Goal: Information Seeking & Learning: Find specific fact

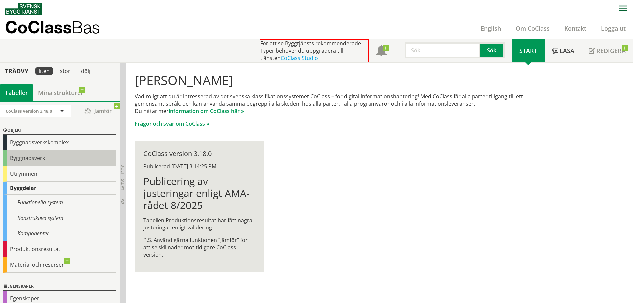
click at [33, 161] on div "Byggnadsverk" at bounding box center [59, 158] width 113 height 16
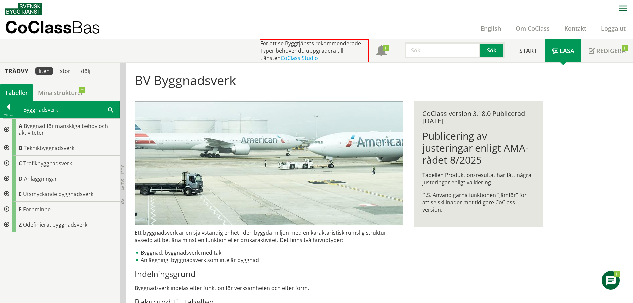
click at [9, 162] on div at bounding box center [6, 162] width 12 height 15
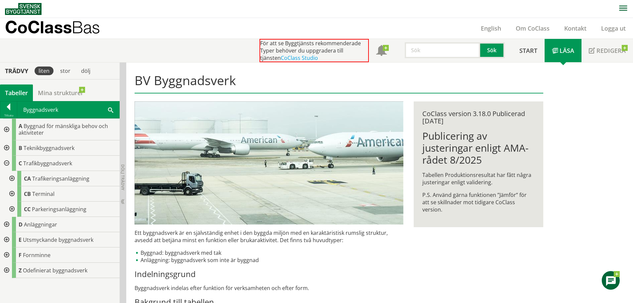
click at [4, 164] on div at bounding box center [6, 162] width 12 height 15
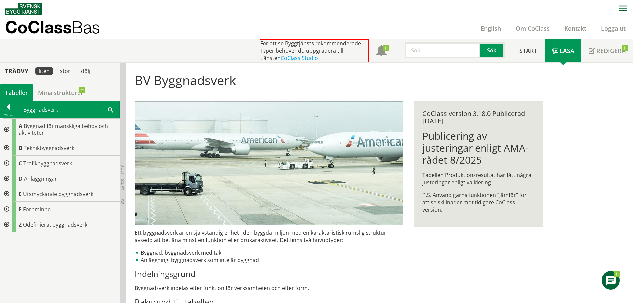
click at [7, 147] on div at bounding box center [6, 147] width 12 height 15
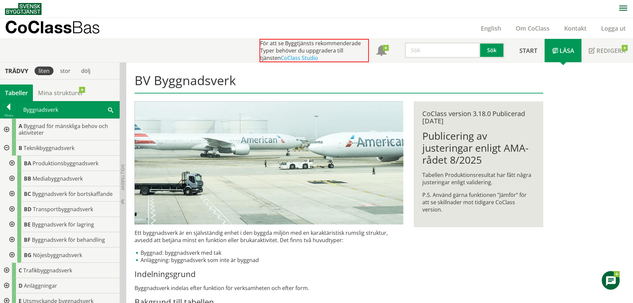
click at [7, 146] on div at bounding box center [6, 147] width 12 height 15
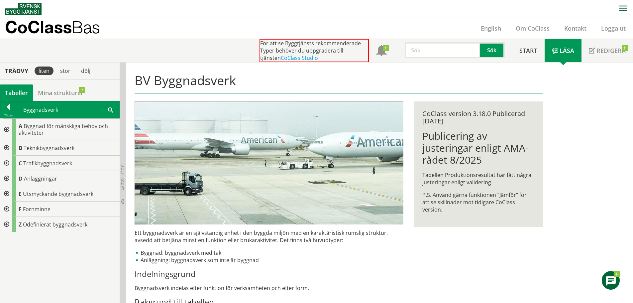
click at [5, 177] on div at bounding box center [6, 178] width 12 height 15
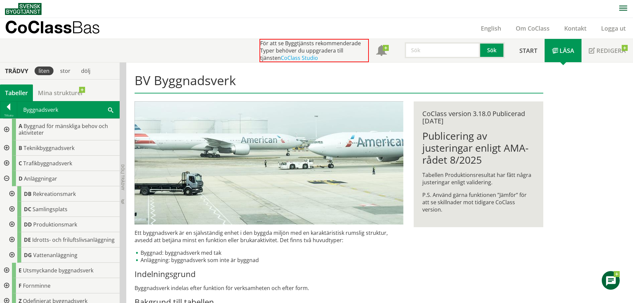
click at [11, 207] on div at bounding box center [11, 208] width 12 height 15
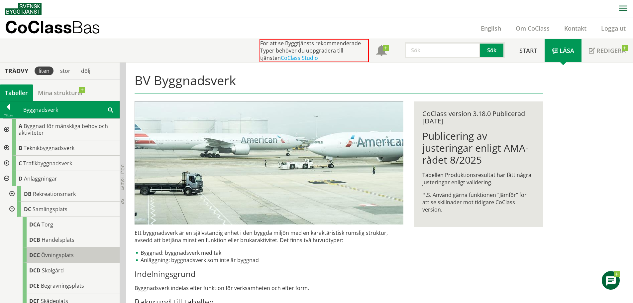
scroll to position [33, 0]
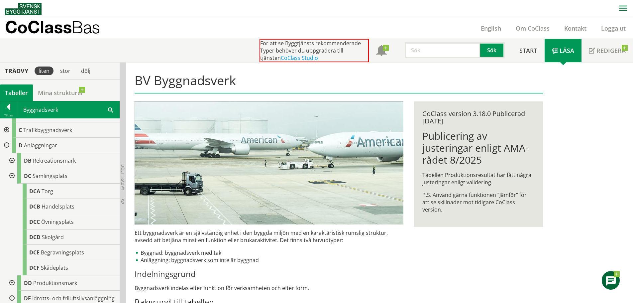
click at [9, 176] on div at bounding box center [11, 175] width 12 height 15
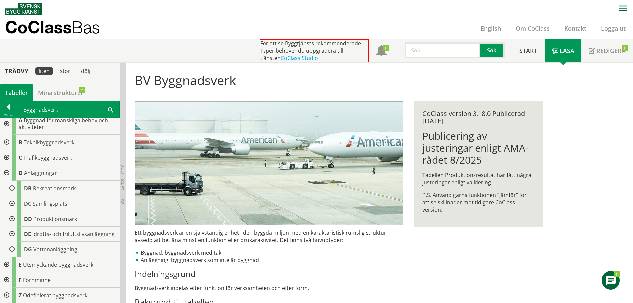
click at [12, 248] on div at bounding box center [11, 248] width 12 height 15
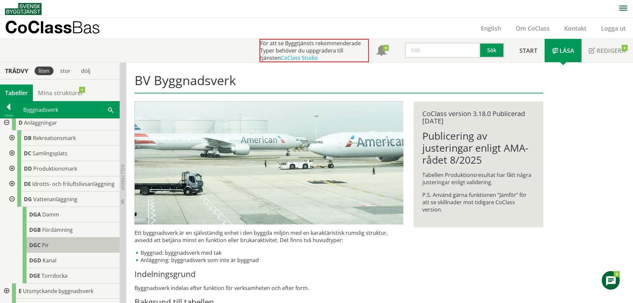
scroll to position [66, 0]
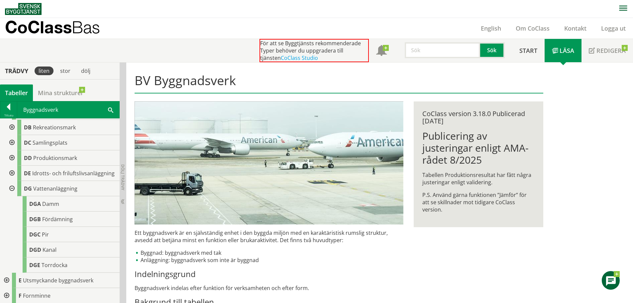
click at [12, 195] on div at bounding box center [11, 188] width 12 height 15
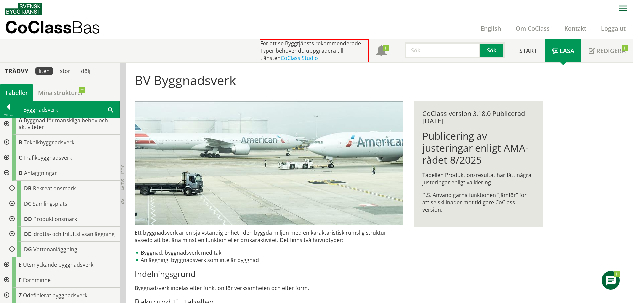
click at [6, 167] on div at bounding box center [6, 172] width 12 height 15
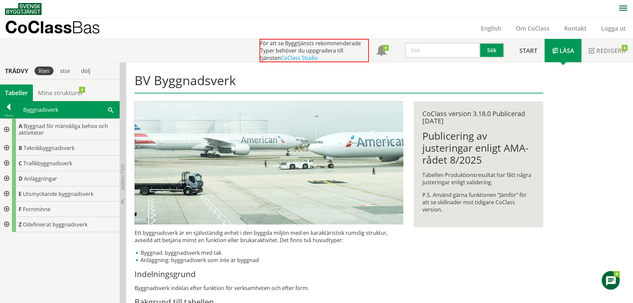
click at [5, 192] on div at bounding box center [6, 193] width 12 height 15
click at [14, 208] on div at bounding box center [11, 208] width 12 height 15
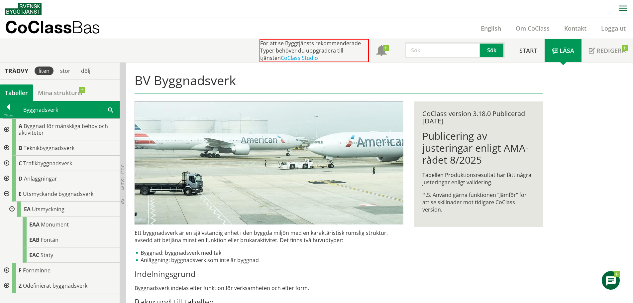
click at [9, 195] on div at bounding box center [6, 193] width 12 height 15
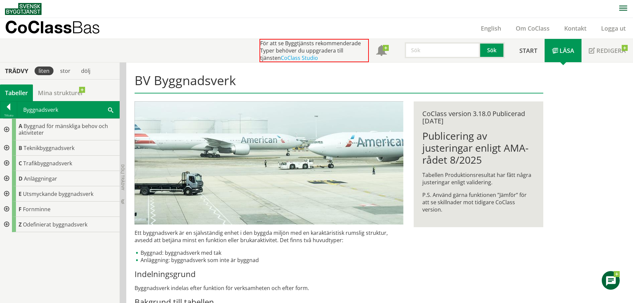
click at [8, 178] on div at bounding box center [6, 178] width 12 height 15
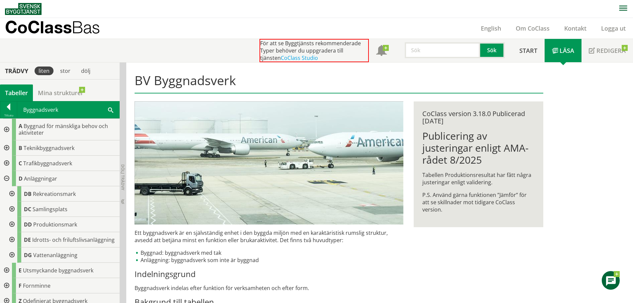
click at [13, 224] on div at bounding box center [11, 224] width 12 height 15
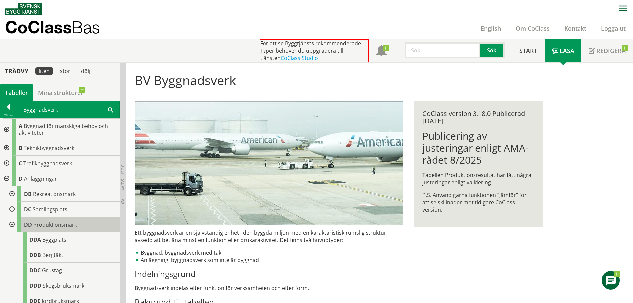
scroll to position [33, 0]
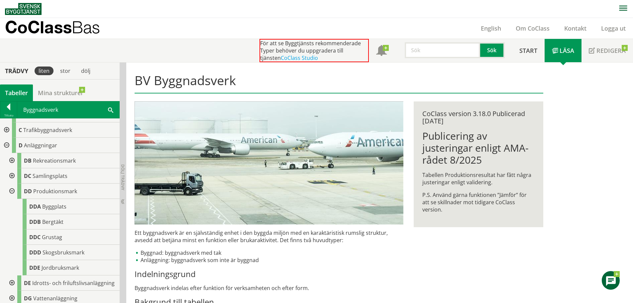
click at [11, 193] on div at bounding box center [11, 190] width 12 height 15
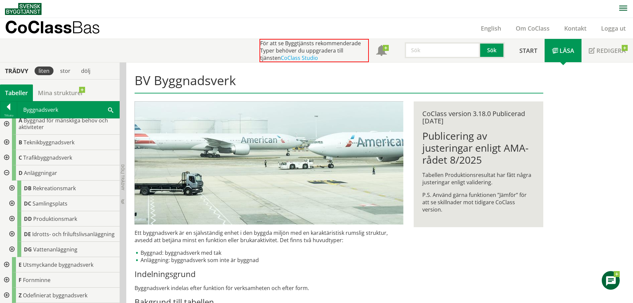
click at [451, 55] on input "text" at bounding box center [441, 50] width 75 height 16
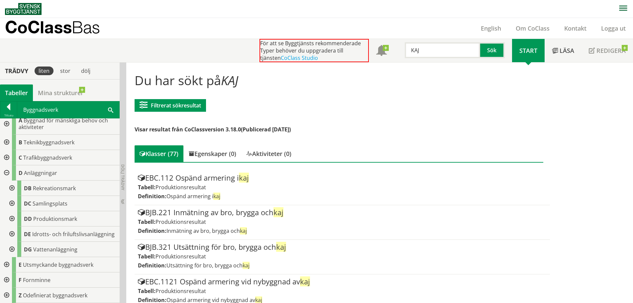
click at [9, 136] on div at bounding box center [6, 141] width 12 height 15
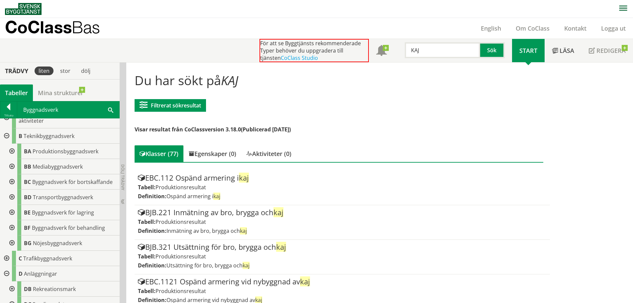
click at [7, 135] on div at bounding box center [6, 135] width 12 height 15
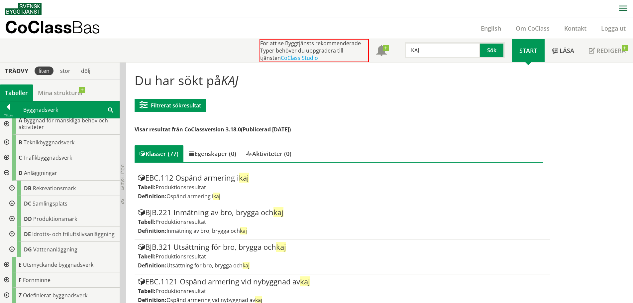
click at [9, 166] on div at bounding box center [6, 172] width 12 height 15
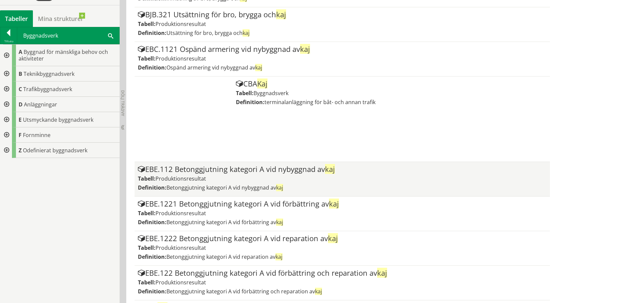
scroll to position [232, 0]
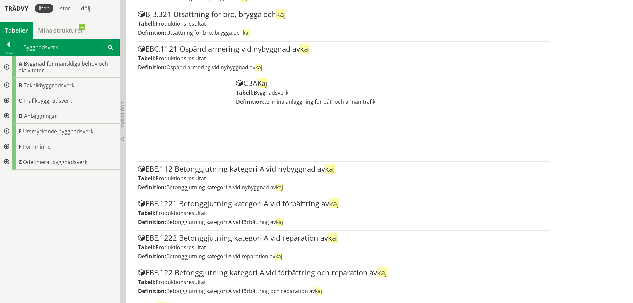
click at [4, 100] on div at bounding box center [6, 100] width 12 height 15
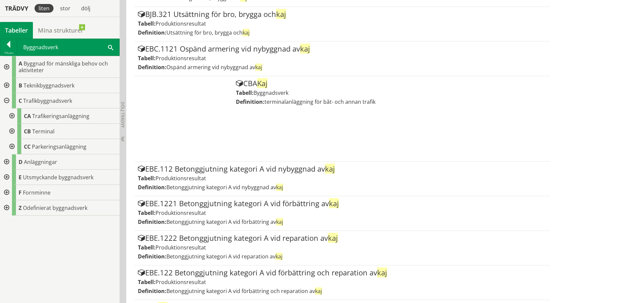
click at [10, 131] on div at bounding box center [11, 131] width 12 height 15
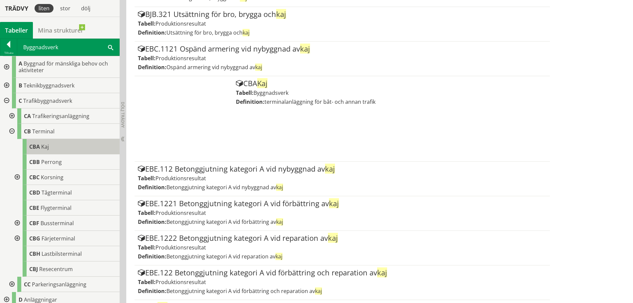
click at [60, 144] on div "CBA Kaj" at bounding box center [71, 146] width 97 height 15
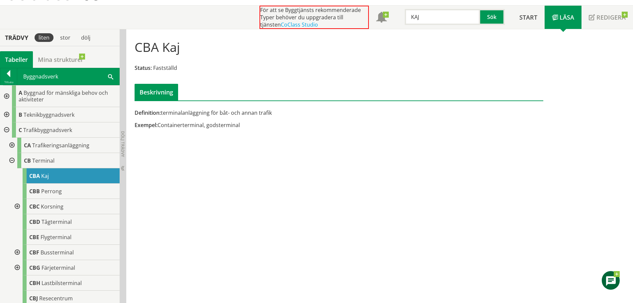
scroll to position [33, 0]
drag, startPoint x: 170, startPoint y: 112, endPoint x: 248, endPoint y: 113, distance: 77.7
click at [248, 113] on div "Definition: terminalanläggning för båt- och annan trafik" at bounding box center [268, 112] width 269 height 7
click at [426, 14] on input "KAJ" at bounding box center [441, 17] width 75 height 16
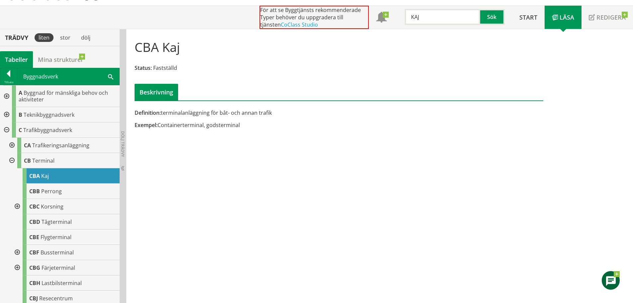
click at [426, 14] on input "KAJ" at bounding box center [441, 17] width 75 height 16
type input "Brygga"
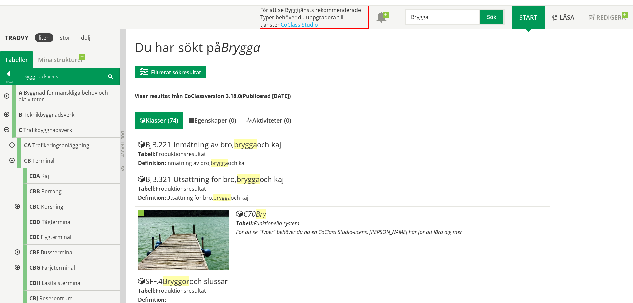
click at [13, 159] on div at bounding box center [11, 160] width 12 height 15
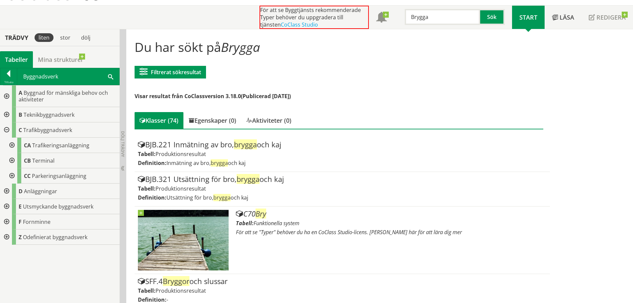
click at [12, 146] on div at bounding box center [11, 144] width 12 height 15
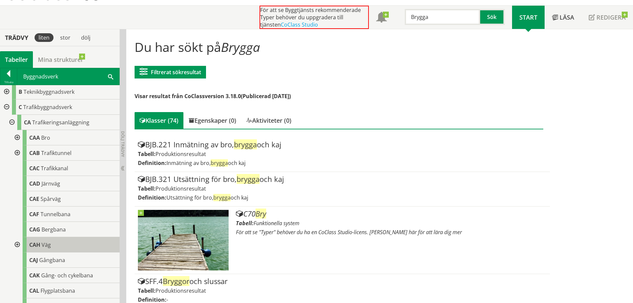
scroll to position [33, 0]
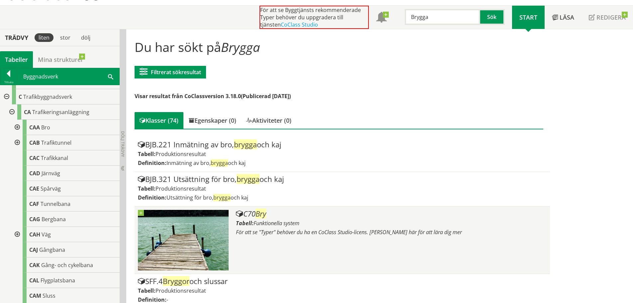
click at [255, 216] on div "C70 Bry" at bounding box center [391, 214] width 310 height 8
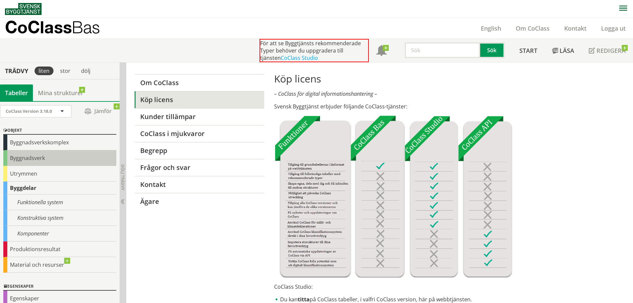
click at [31, 156] on div "Byggnadsverk" at bounding box center [59, 158] width 113 height 16
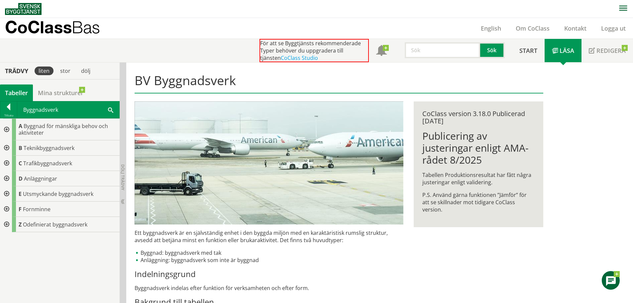
click at [8, 163] on div at bounding box center [6, 162] width 12 height 15
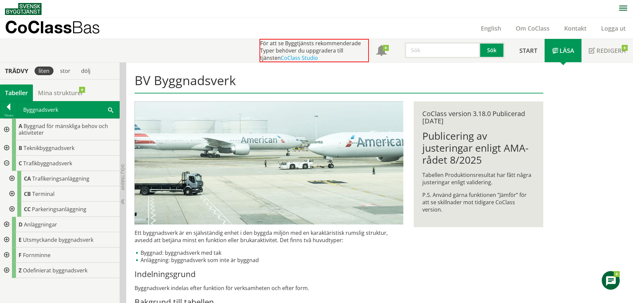
click at [6, 161] on div at bounding box center [6, 162] width 12 height 15
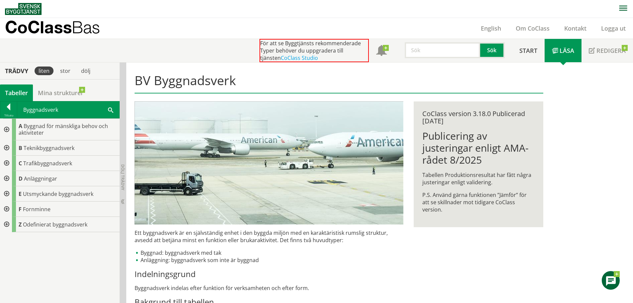
click at [9, 130] on div at bounding box center [6, 130] width 12 height 22
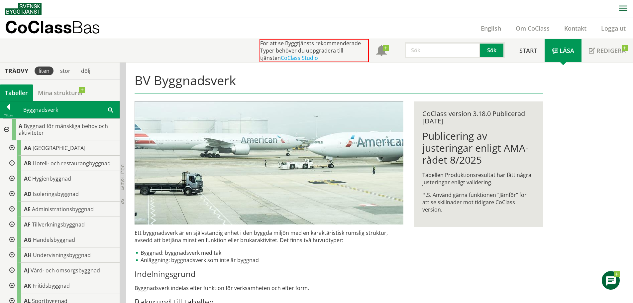
click at [13, 224] on div at bounding box center [11, 224] width 12 height 15
click at [13, 223] on div at bounding box center [11, 224] width 12 height 15
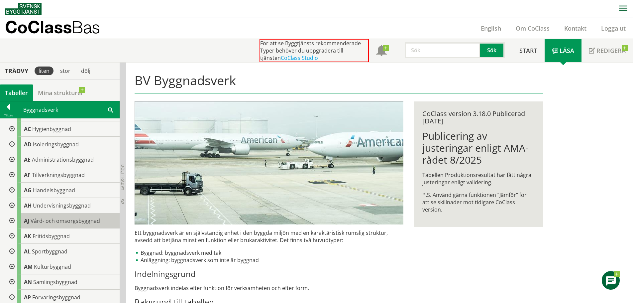
scroll to position [100, 0]
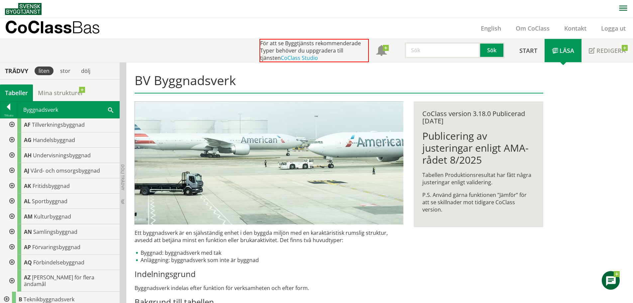
click at [13, 277] on div at bounding box center [11, 281] width 12 height 22
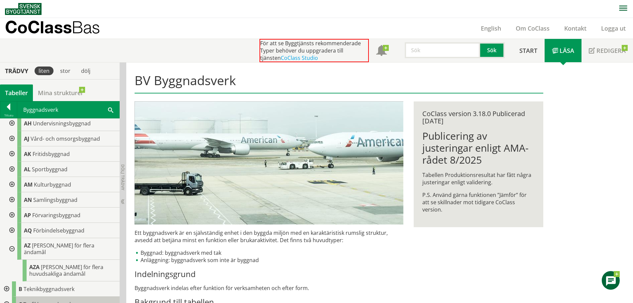
scroll to position [166, 0]
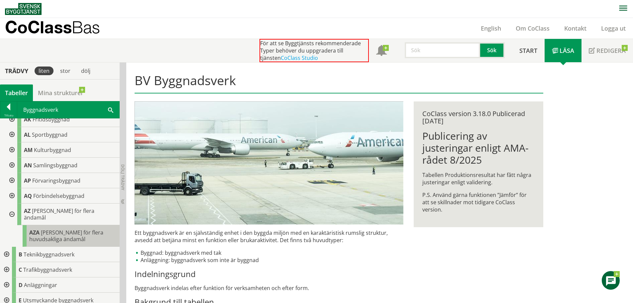
click at [73, 230] on span "Byggnad för flera huvudsakliga ändamål" at bounding box center [66, 235] width 74 height 14
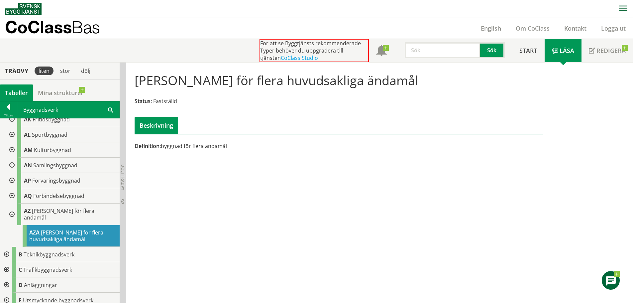
click at [13, 210] on div at bounding box center [11, 214] width 12 height 22
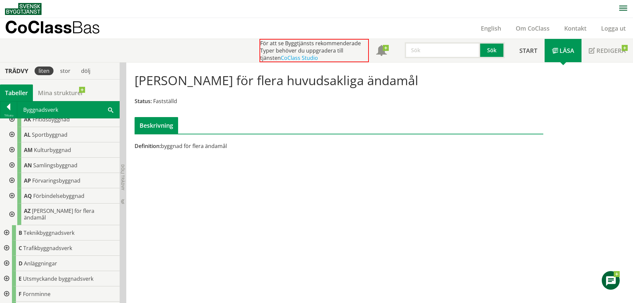
click at [13, 194] on div at bounding box center [11, 195] width 12 height 15
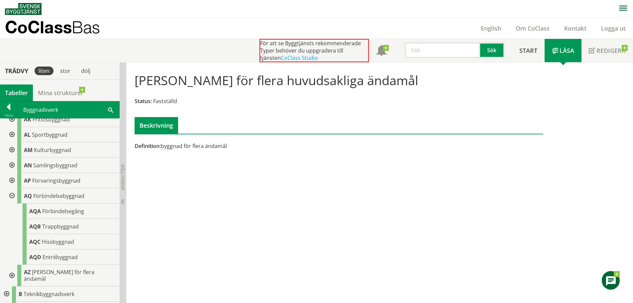
click at [15, 196] on div at bounding box center [11, 195] width 12 height 15
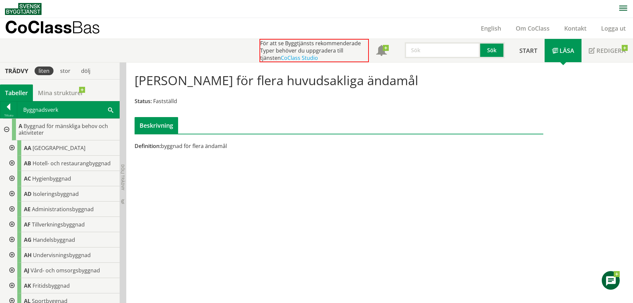
click at [6, 131] on div at bounding box center [6, 130] width 12 height 22
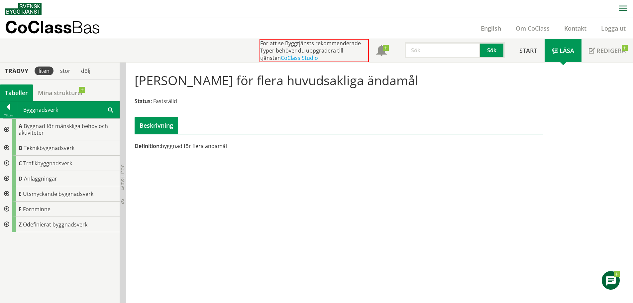
click at [9, 148] on div at bounding box center [6, 147] width 12 height 15
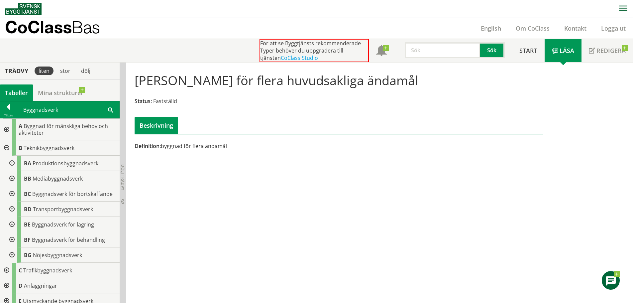
click at [11, 163] on div at bounding box center [11, 162] width 12 height 15
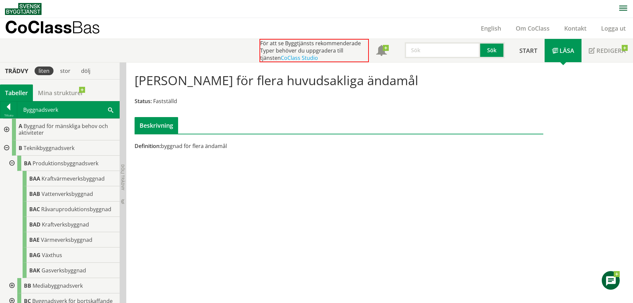
click at [12, 162] on div at bounding box center [11, 162] width 12 height 15
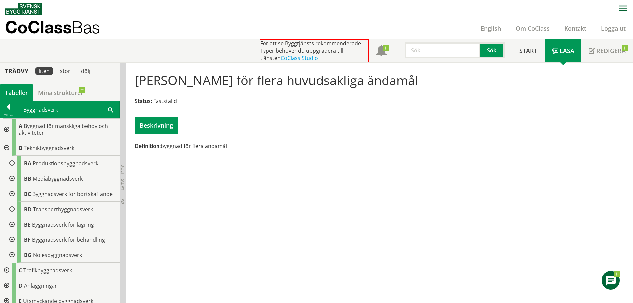
click at [12, 180] on div at bounding box center [11, 178] width 12 height 15
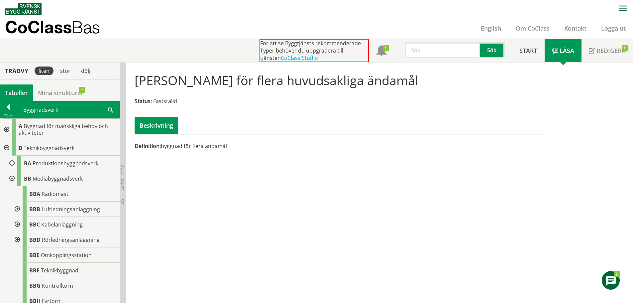
click at [12, 177] on div at bounding box center [11, 178] width 12 height 15
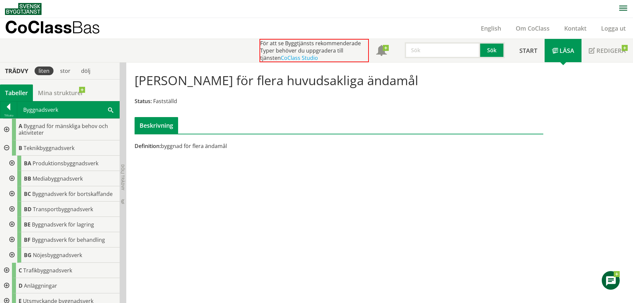
click at [11, 194] on div at bounding box center [11, 193] width 12 height 15
click at [10, 195] on div at bounding box center [11, 193] width 12 height 15
click at [10, 208] on div at bounding box center [11, 208] width 12 height 15
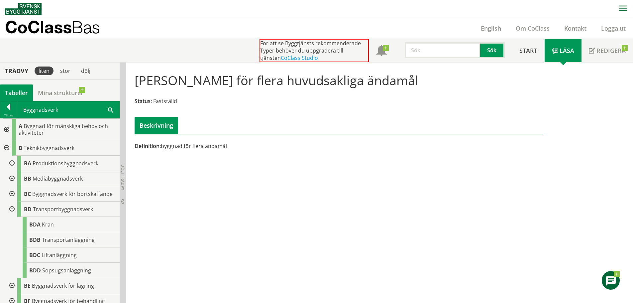
click at [12, 208] on div at bounding box center [11, 208] width 12 height 15
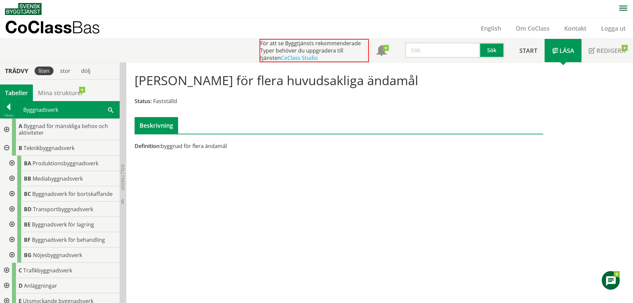
click at [10, 225] on div at bounding box center [11, 224] width 12 height 15
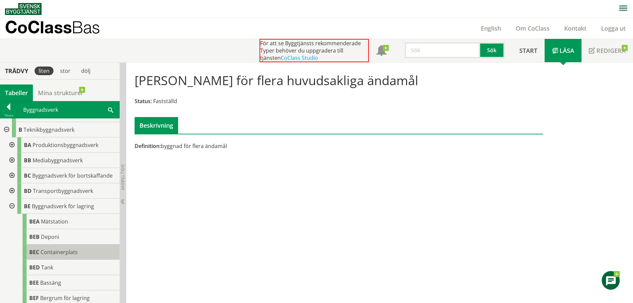
scroll to position [33, 0]
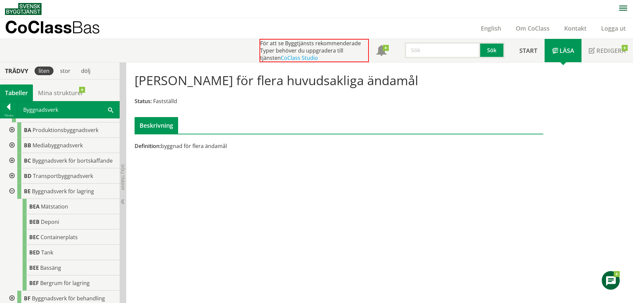
click at [13, 194] on div at bounding box center [11, 190] width 12 height 15
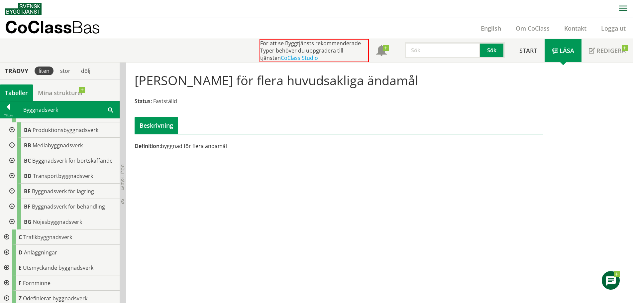
click at [11, 205] on div at bounding box center [11, 206] width 12 height 15
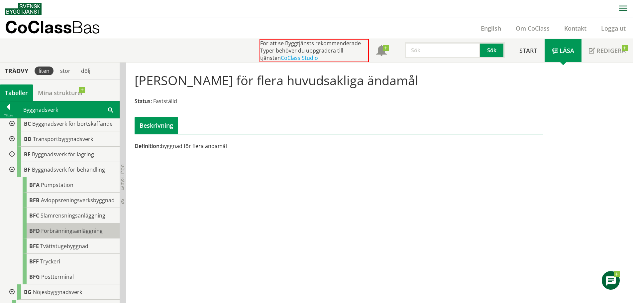
scroll to position [100, 0]
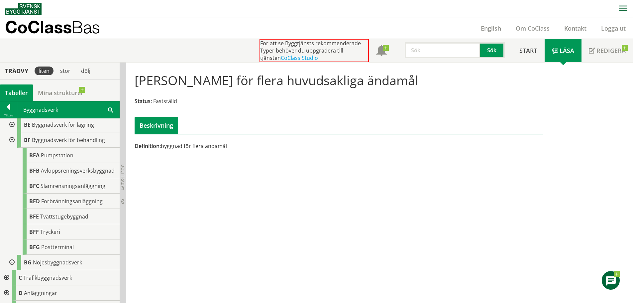
click at [13, 140] on div at bounding box center [11, 139] width 12 height 15
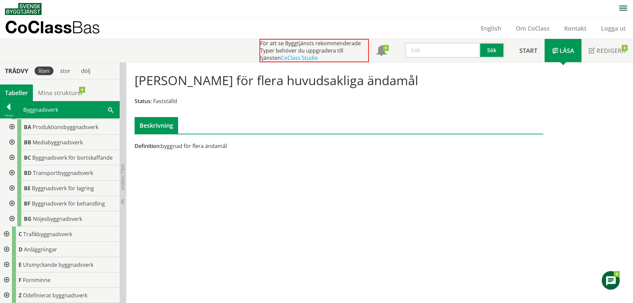
click at [14, 219] on div at bounding box center [11, 218] width 12 height 15
click at [10, 173] on div at bounding box center [11, 172] width 12 height 15
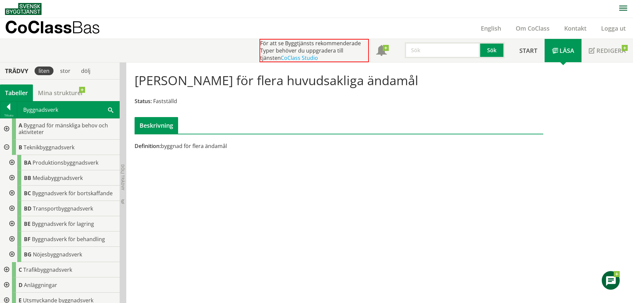
scroll to position [0, 0]
click at [6, 149] on div at bounding box center [6, 147] width 12 height 15
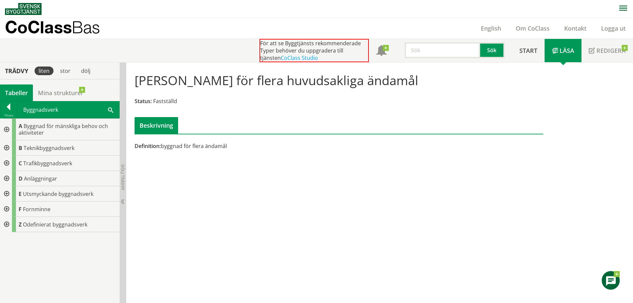
click at [6, 161] on div at bounding box center [6, 162] width 12 height 15
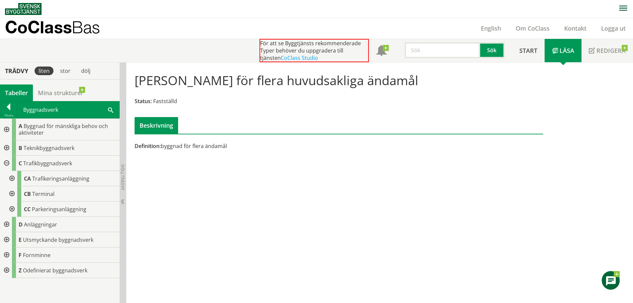
click at [9, 269] on div at bounding box center [6, 269] width 12 height 15
click at [13, 283] on div at bounding box center [11, 285] width 12 height 15
click at [431, 49] on input "text" at bounding box center [441, 50] width 75 height 16
type input "brygga"
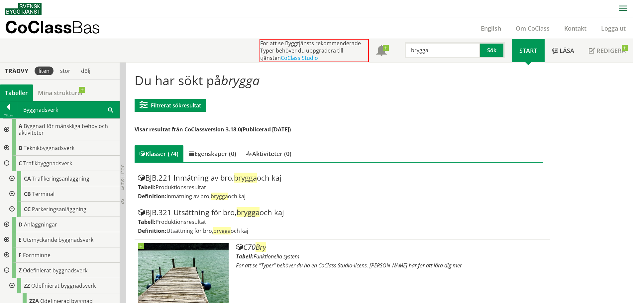
click at [8, 146] on div at bounding box center [6, 147] width 12 height 15
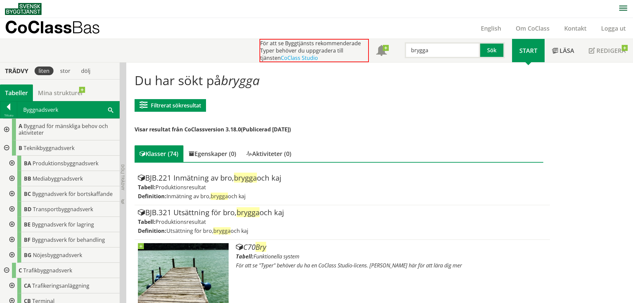
click at [9, 272] on div at bounding box center [6, 269] width 12 height 15
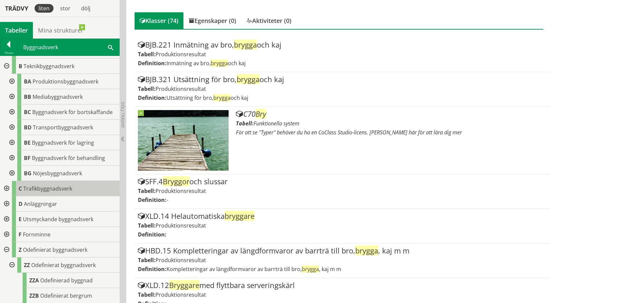
scroll to position [35, 0]
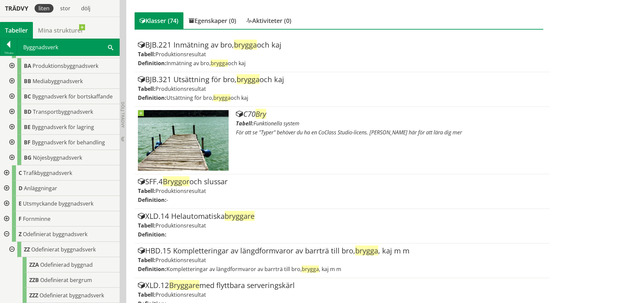
click at [8, 233] on div at bounding box center [6, 233] width 12 height 15
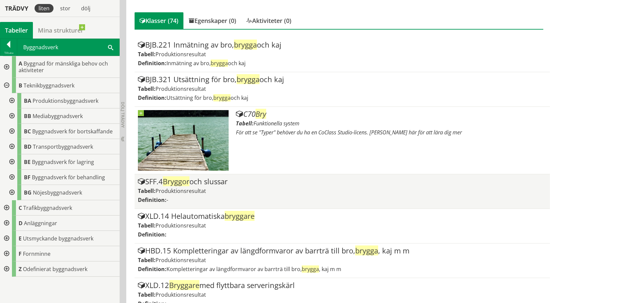
click at [228, 182] on div "SFF.4 Bryggor och slussar" at bounding box center [342, 181] width 408 height 8
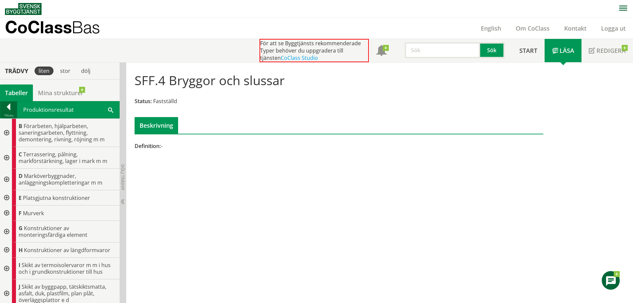
click at [13, 110] on div at bounding box center [8, 107] width 17 height 9
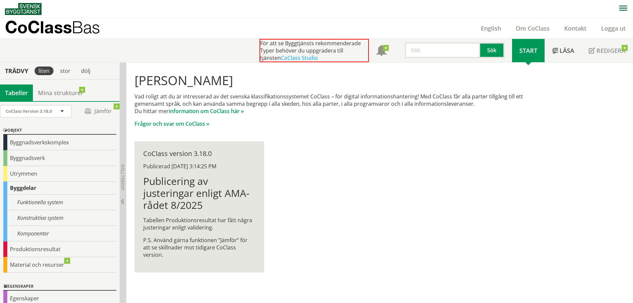
click at [24, 187] on div "Byggdelar" at bounding box center [59, 187] width 113 height 13
click at [62, 203] on div "Funktionella system" at bounding box center [59, 202] width 113 height 16
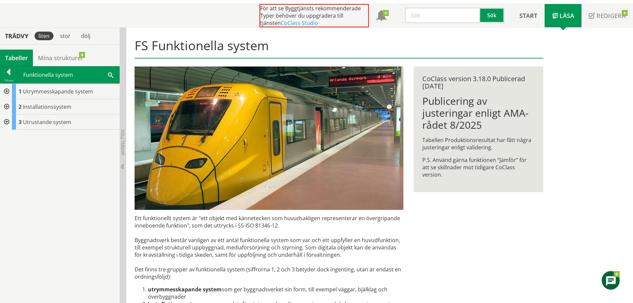
scroll to position [133, 0]
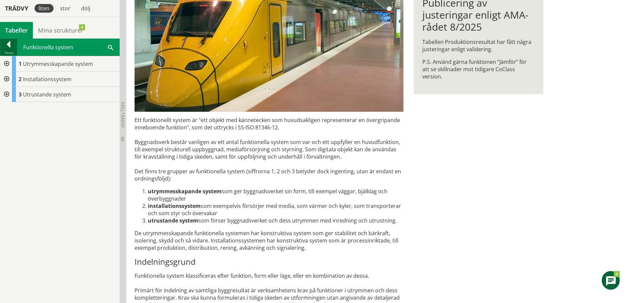
click at [7, 49] on div at bounding box center [8, 45] width 17 height 9
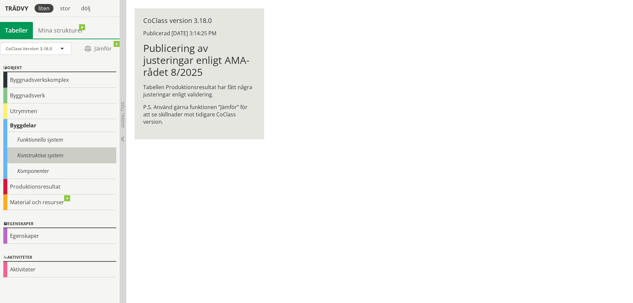
click at [9, 154] on div "Konstruktiva system" at bounding box center [59, 155] width 113 height 16
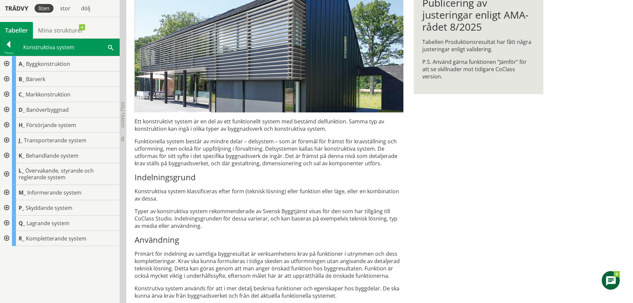
click at [9, 79] on div at bounding box center [6, 78] width 12 height 15
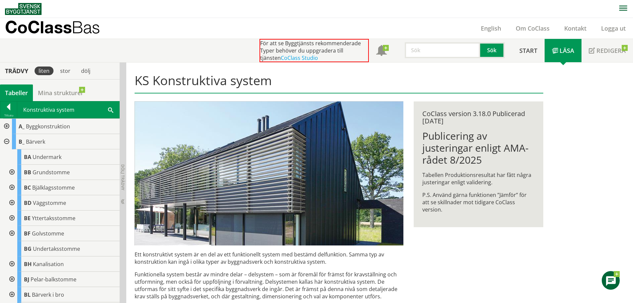
click at [436, 45] on input "text" at bounding box center [441, 50] width 75 height 16
click at [493, 50] on button "Sök" at bounding box center [492, 50] width 25 height 16
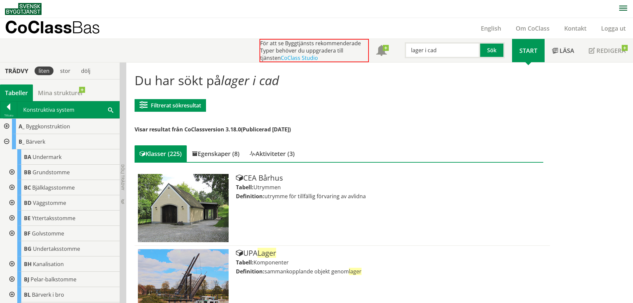
click at [453, 47] on input "lager i cad" at bounding box center [441, 50] width 75 height 16
click at [453, 48] on input "lager i cad" at bounding box center [441, 50] width 75 height 16
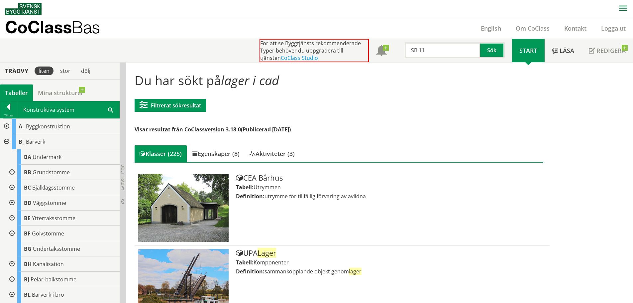
type input "SB 11"
click at [495, 49] on button "Sök" at bounding box center [492, 50] width 25 height 16
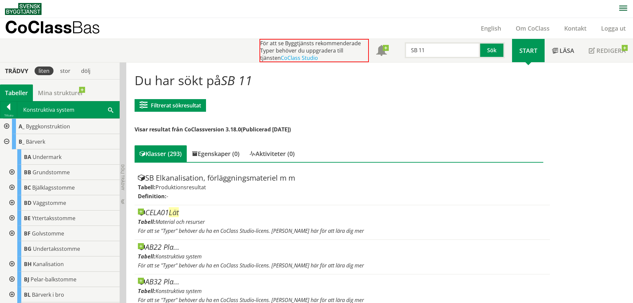
drag, startPoint x: 466, startPoint y: 51, endPoint x: 299, endPoint y: 56, distance: 167.8
click at [299, 55] on div "För att se Byggtjänsts rekommenderade Typer behöver du uppgradera till tjänsten…" at bounding box center [385, 50] width 252 height 23
click at [431, 46] on input "text" at bounding box center [441, 50] width 75 height 16
click at [425, 45] on input "text" at bounding box center [441, 50] width 75 height 16
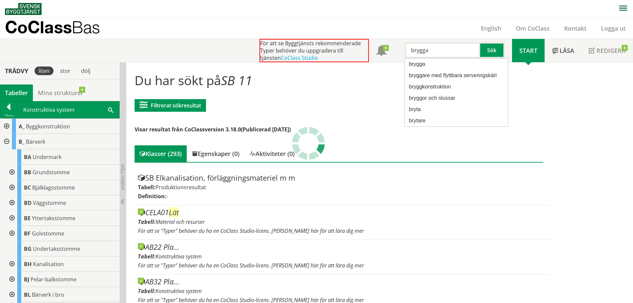
type input "brygga"
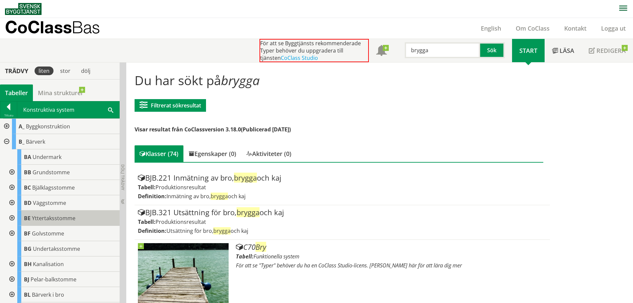
scroll to position [33, 0]
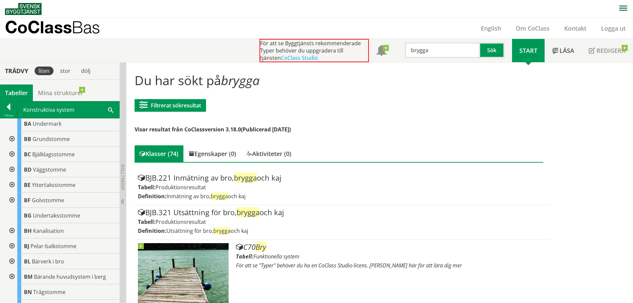
click at [11, 245] on div at bounding box center [11, 245] width 12 height 15
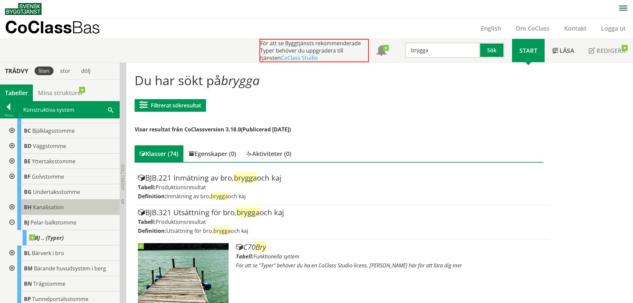
scroll to position [100, 0]
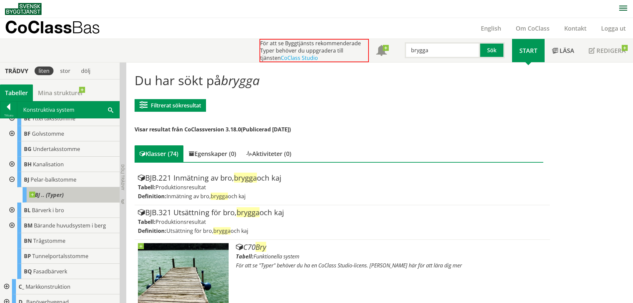
click at [63, 191] on span at bounding box center [63, 191] width 0 height 0
click at [57, 195] on span "BJ .. (Typer)" at bounding box center [46, 194] width 34 height 7
click at [60, 191] on span "BJ .. (Typer)" at bounding box center [46, 194] width 34 height 7
click at [13, 174] on div at bounding box center [11, 179] width 12 height 15
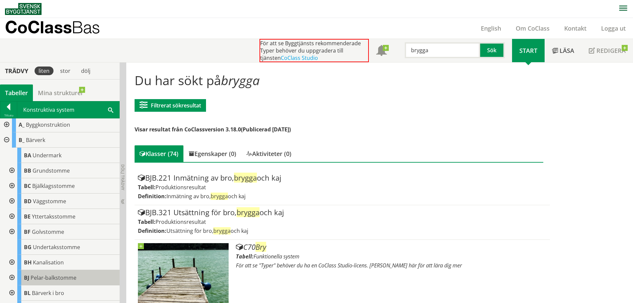
scroll to position [0, 0]
click at [8, 143] on div at bounding box center [6, 141] width 12 height 15
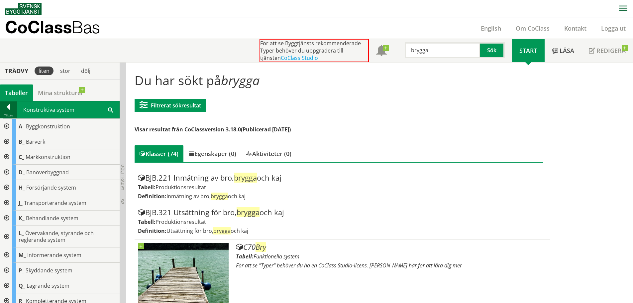
click at [10, 109] on div at bounding box center [8, 107] width 17 height 9
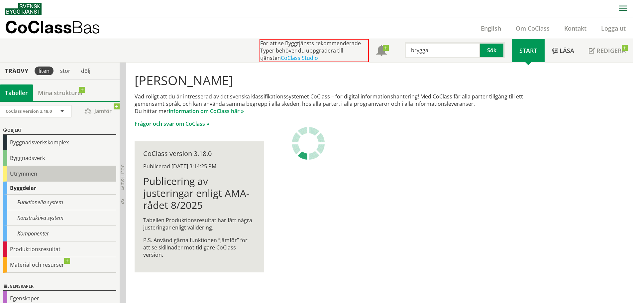
click at [34, 174] on div "Utrymmen" at bounding box center [59, 174] width 113 height 16
click at [20, 174] on div "Utrymmen" at bounding box center [59, 174] width 113 height 16
click at [292, 56] on link "CoClass Studio" at bounding box center [299, 57] width 37 height 7
click at [278, 78] on h1 "Hej Roger Svensson" at bounding box center [338, 80] width 408 height 15
click at [327, 171] on div "Hej Roger Svensson Vad roligt att du är intresserad av det svenska klassifikati…" at bounding box center [338, 172] width 425 height 220
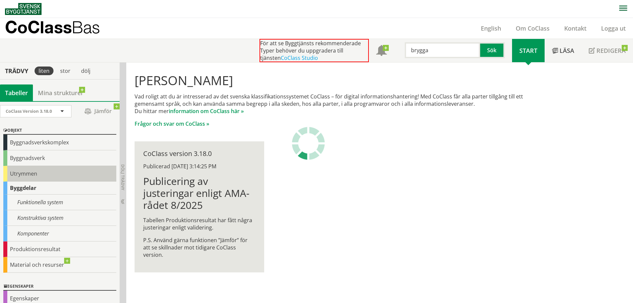
click at [36, 175] on div "Utrymmen" at bounding box center [59, 174] width 113 height 16
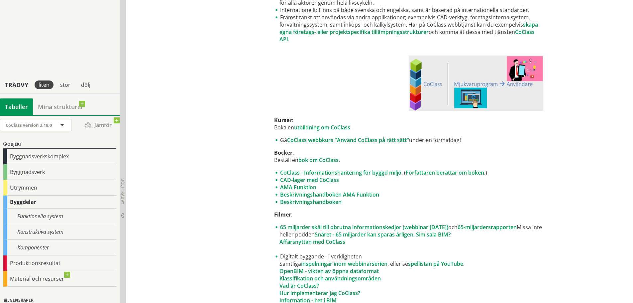
scroll to position [299, 0]
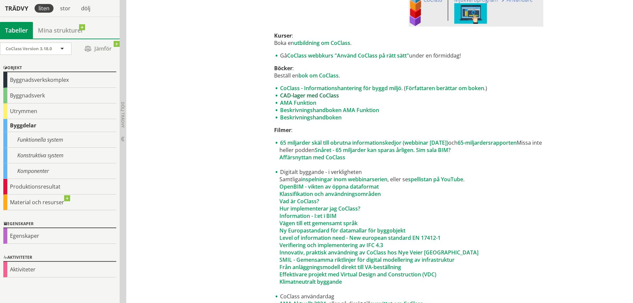
click at [309, 93] on link "CAD-lager med CoClass" at bounding box center [309, 95] width 59 height 7
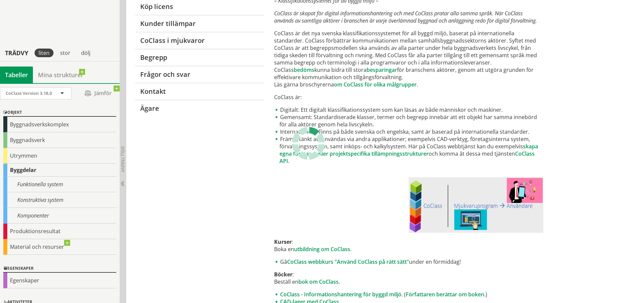
scroll to position [0, 0]
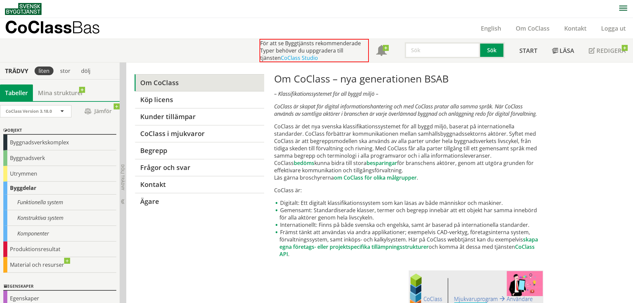
click at [35, 11] on img at bounding box center [23, 9] width 37 height 12
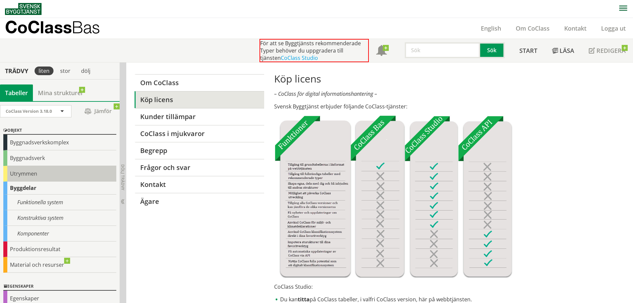
click at [34, 175] on div "Utrymmen" at bounding box center [59, 174] width 113 height 16
click at [21, 170] on div "Utrymmen" at bounding box center [59, 174] width 113 height 16
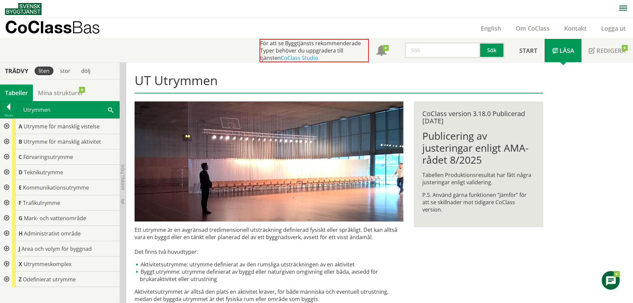
click at [7, 140] on div at bounding box center [6, 141] width 12 height 15
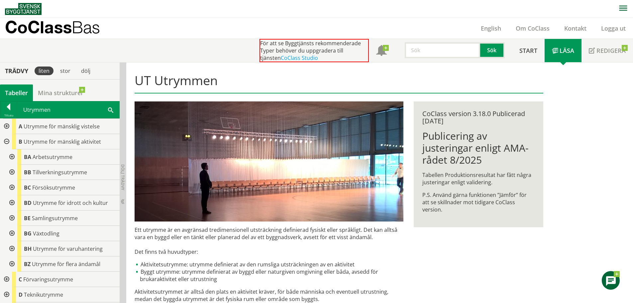
click at [5, 139] on div at bounding box center [6, 141] width 12 height 15
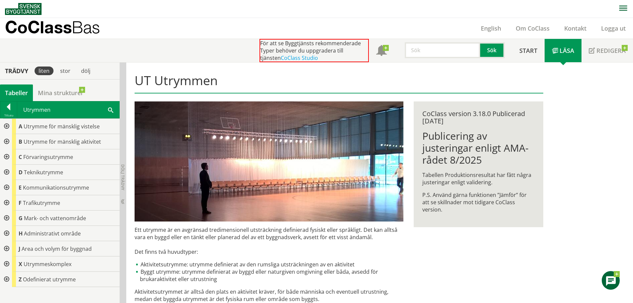
click at [4, 124] on div at bounding box center [6, 126] width 12 height 15
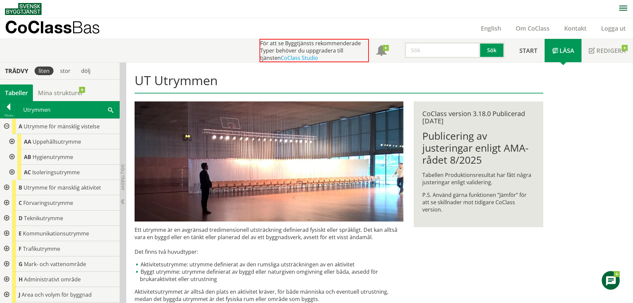
click at [6, 126] on div at bounding box center [6, 126] width 12 height 15
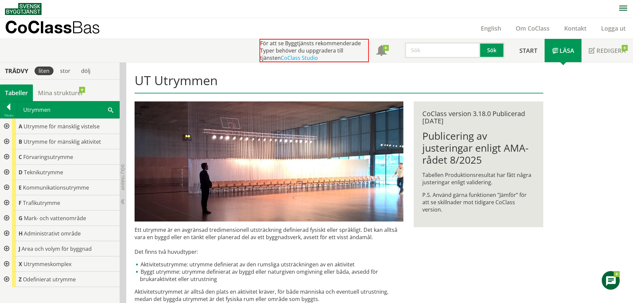
click at [6, 143] on div at bounding box center [6, 141] width 12 height 15
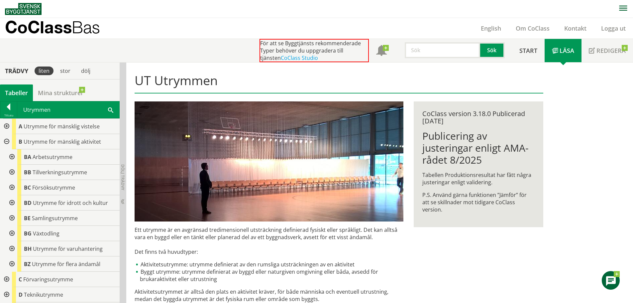
click at [13, 217] on div at bounding box center [11, 217] width 12 height 15
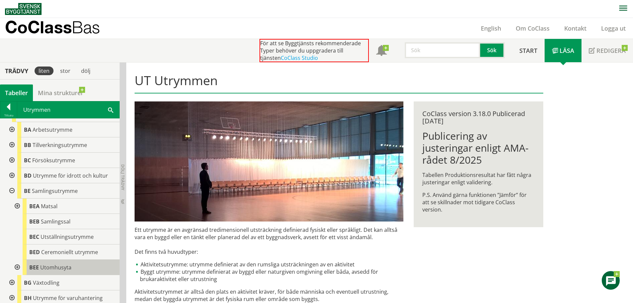
scroll to position [66, 0]
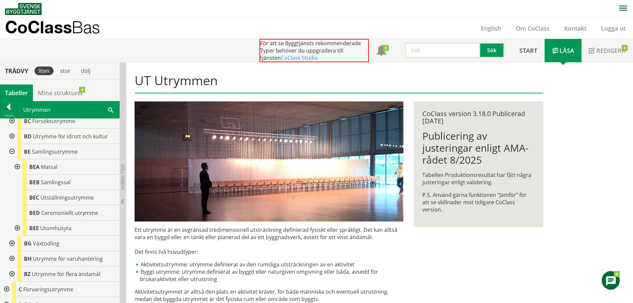
click at [13, 151] on div at bounding box center [11, 151] width 12 height 15
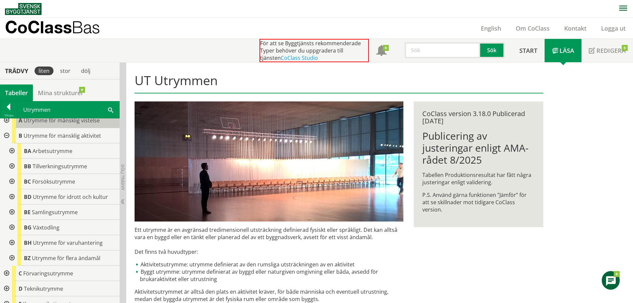
scroll to position [0, 0]
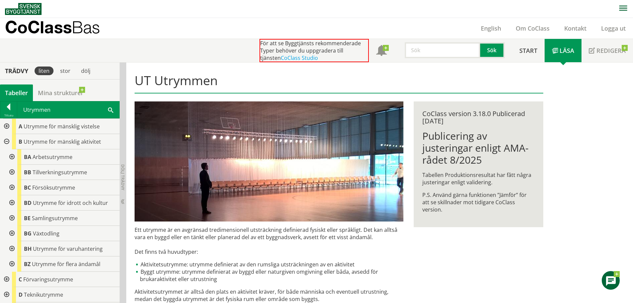
click at [422, 52] on input "text" at bounding box center [441, 50] width 75 height 16
type input "brygga"
click at [492, 44] on button "Sök" at bounding box center [492, 50] width 25 height 16
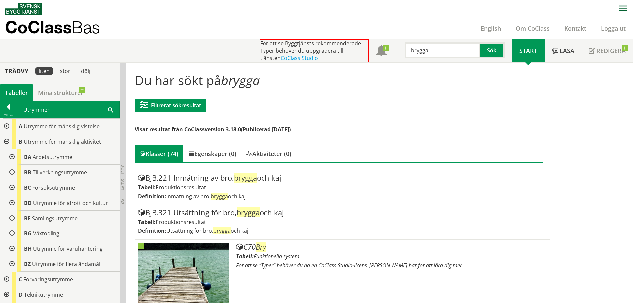
click at [461, 52] on input "brygga" at bounding box center [441, 50] width 75 height 16
